Goal: Information Seeking & Learning: Learn about a topic

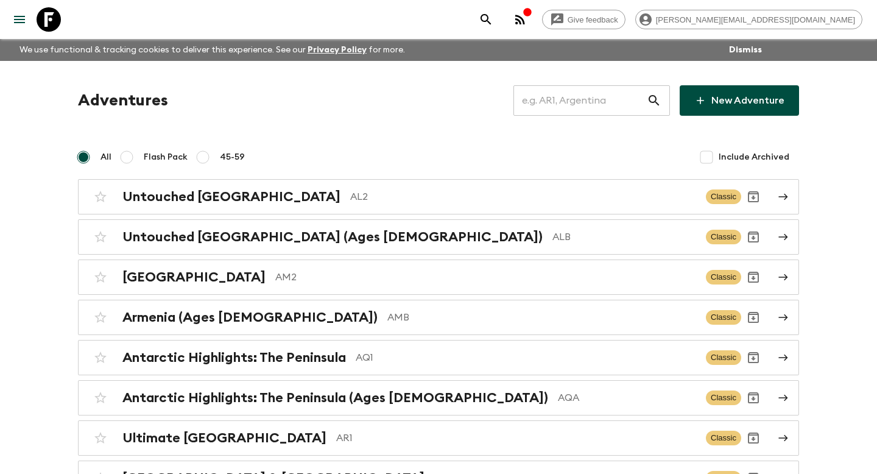
click at [615, 91] on input "text" at bounding box center [579, 100] width 133 height 34
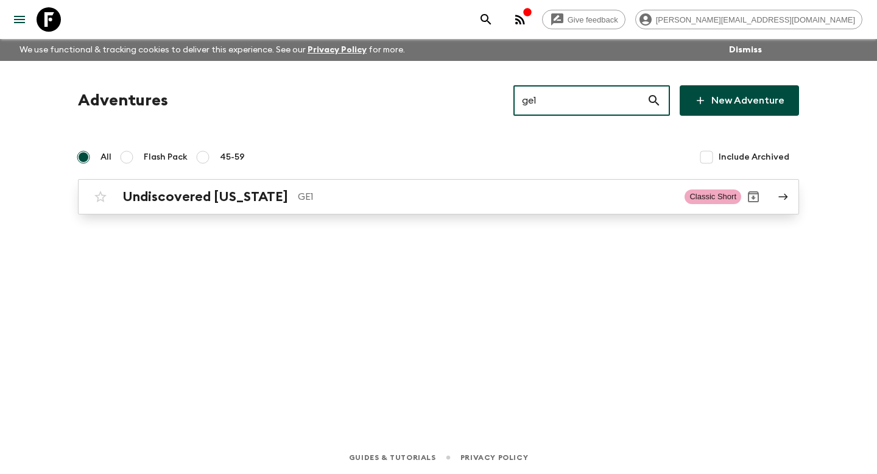
type input "ge1"
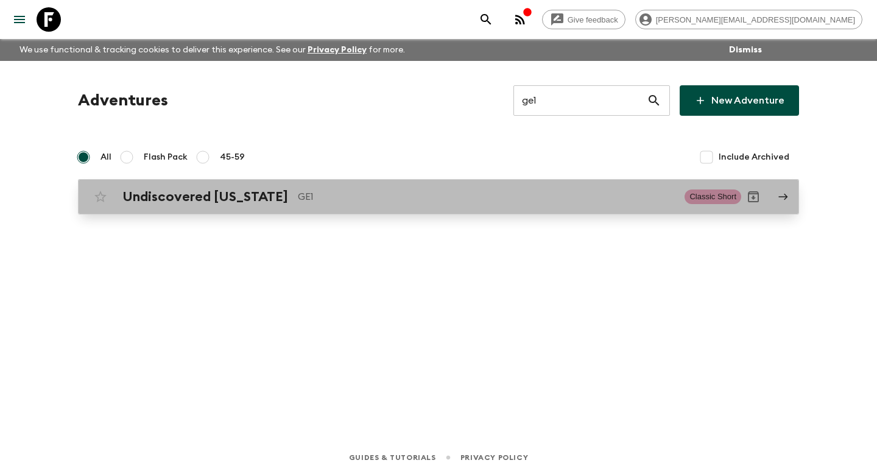
click at [501, 204] on div "Undiscovered [US_STATE] GE1" at bounding box center [398, 197] width 552 height 16
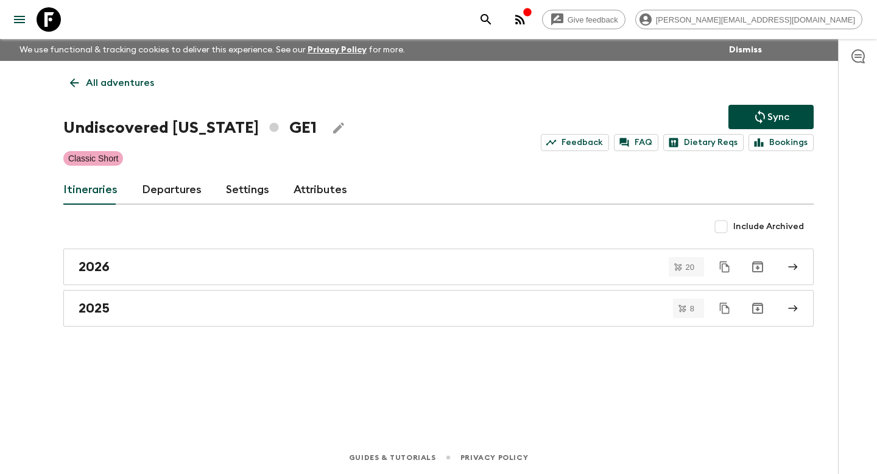
click at [121, 333] on div "All adventures Undiscovered [US_STATE] GE1 Sync Feedback FAQ Dietary Reqs Booki…" at bounding box center [439, 234] width 780 height 346
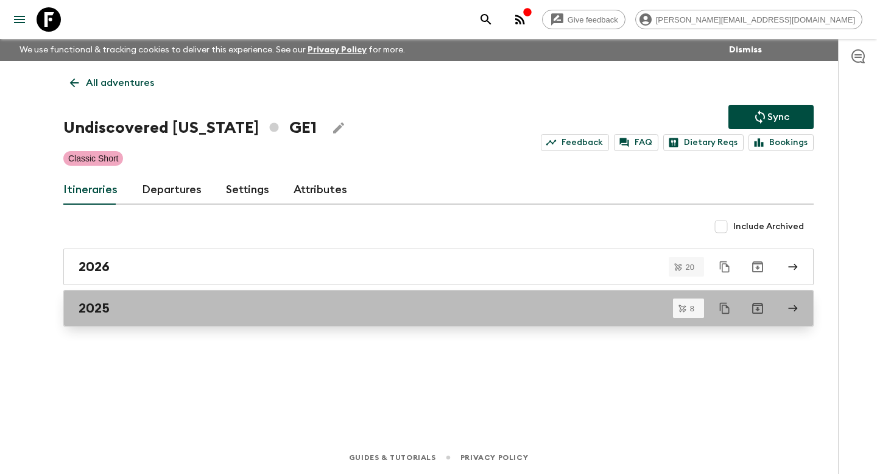
click at [112, 314] on div "2025" at bounding box center [427, 308] width 697 height 16
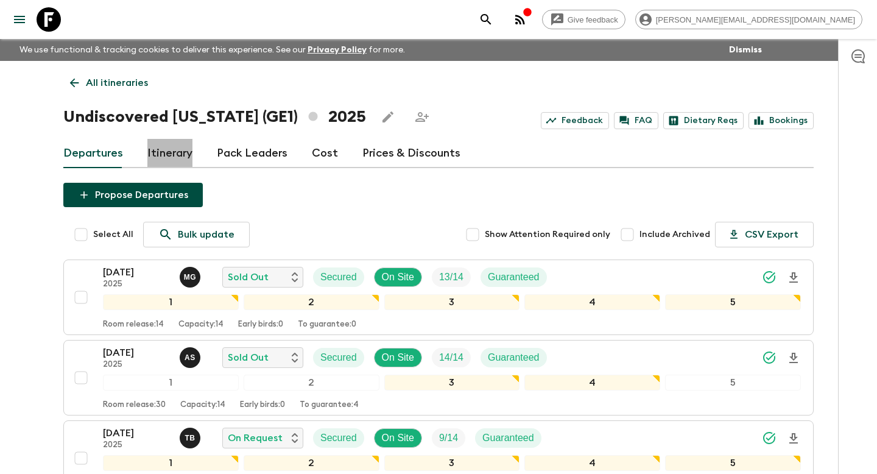
click at [177, 152] on link "Itinerary" at bounding box center [169, 153] width 45 height 29
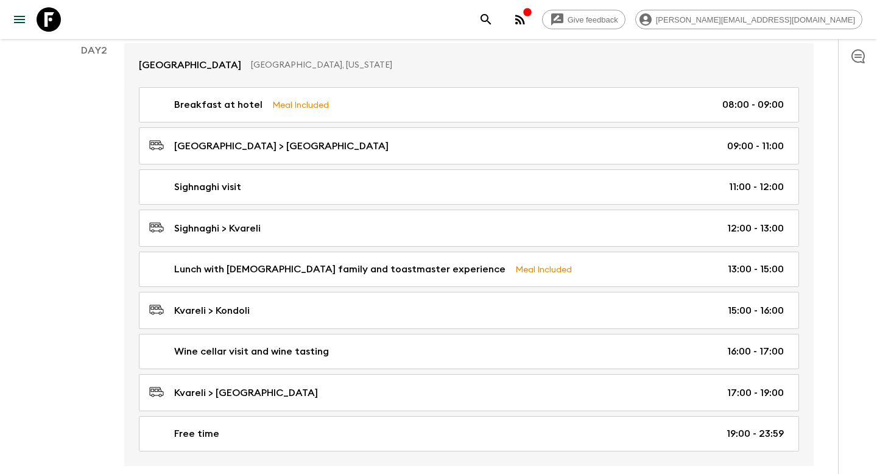
scroll to position [449, 0]
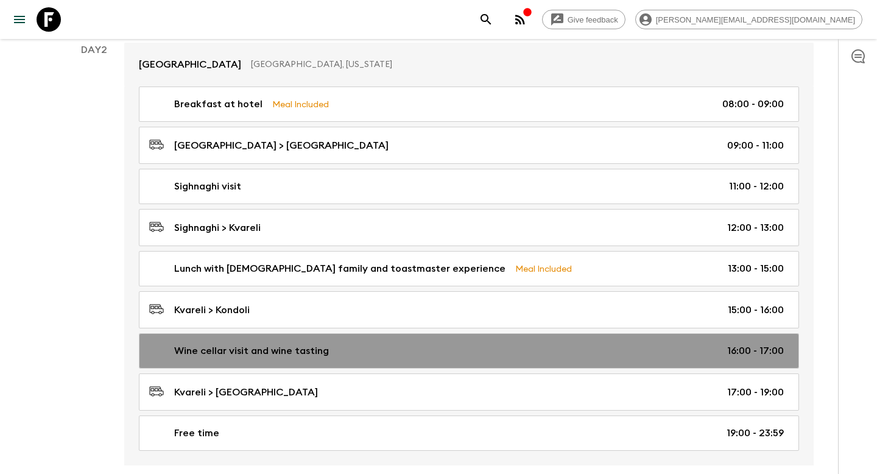
click at [398, 340] on link "Wine cellar visit and wine tasting 16:00 - 17:00" at bounding box center [469, 350] width 660 height 35
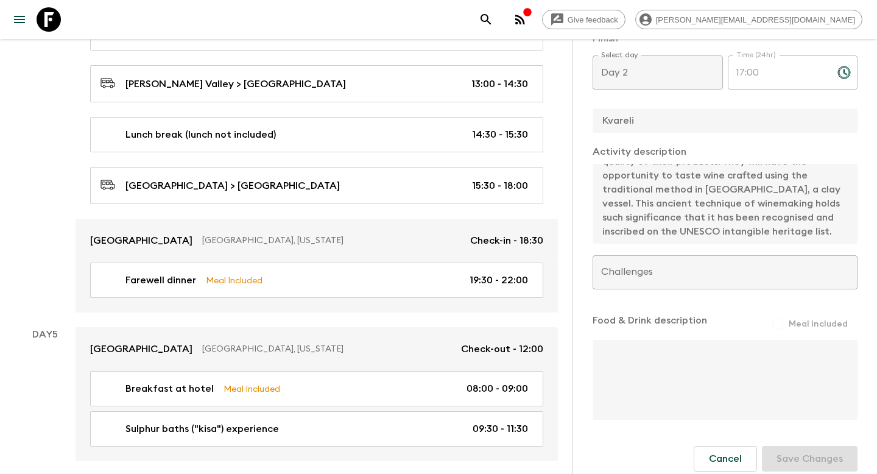
scroll to position [1632, 0]
